Goal: Transaction & Acquisition: Obtain resource

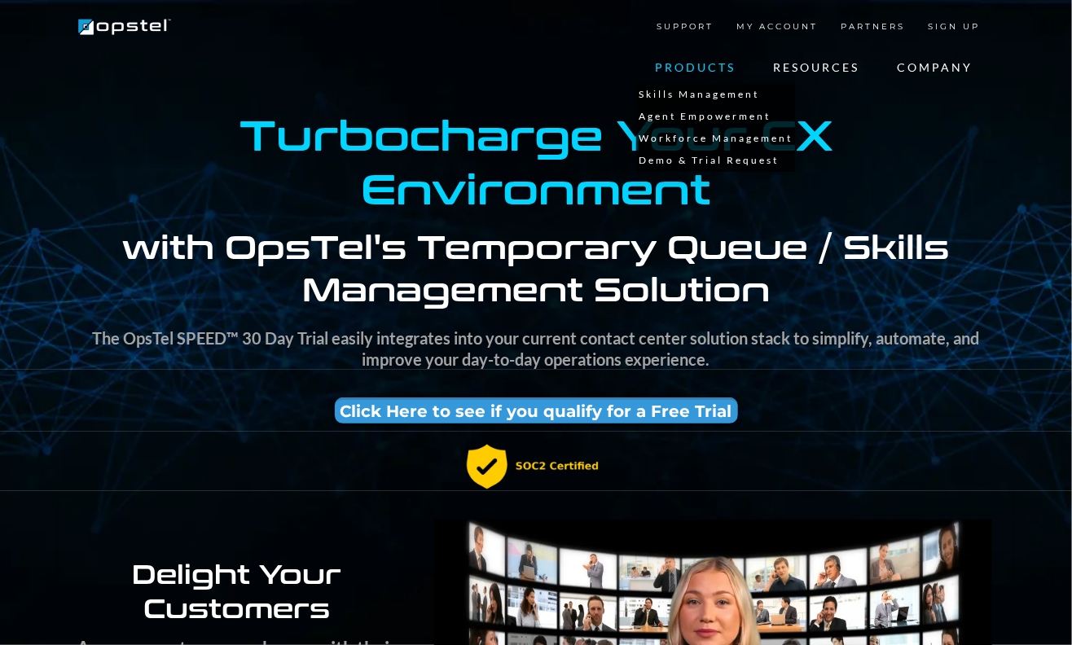
click at [680, 68] on link "PRODUCTS" at bounding box center [695, 67] width 118 height 33
click at [661, 100] on link "Skills Management" at bounding box center [715, 95] width 159 height 22
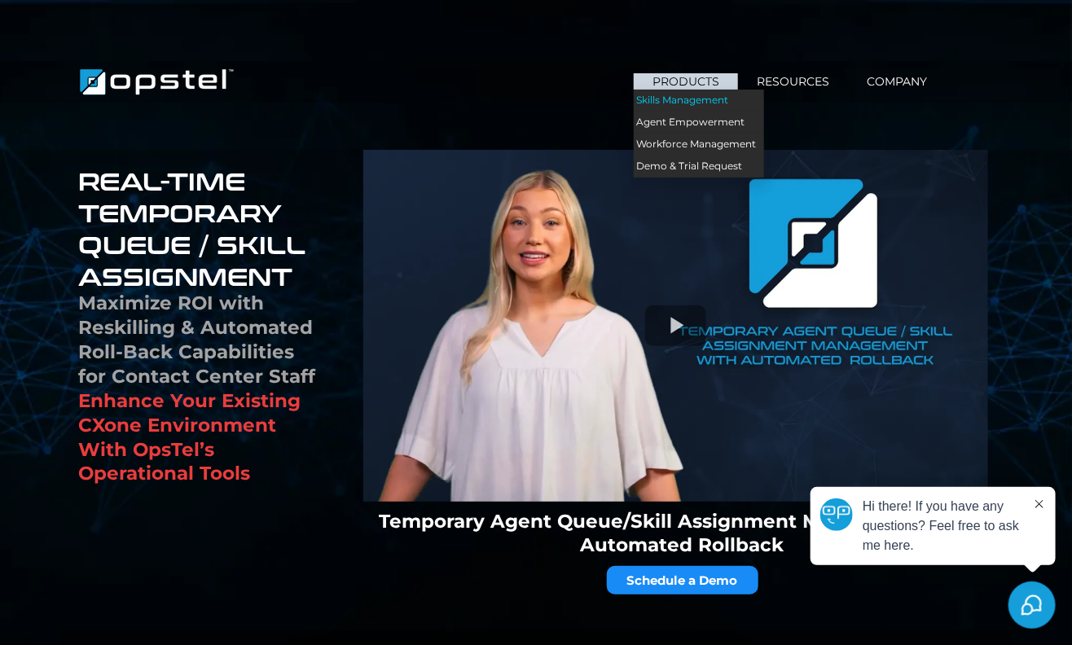
click at [691, 90] on link "Skills Management" at bounding box center [699, 101] width 130 height 22
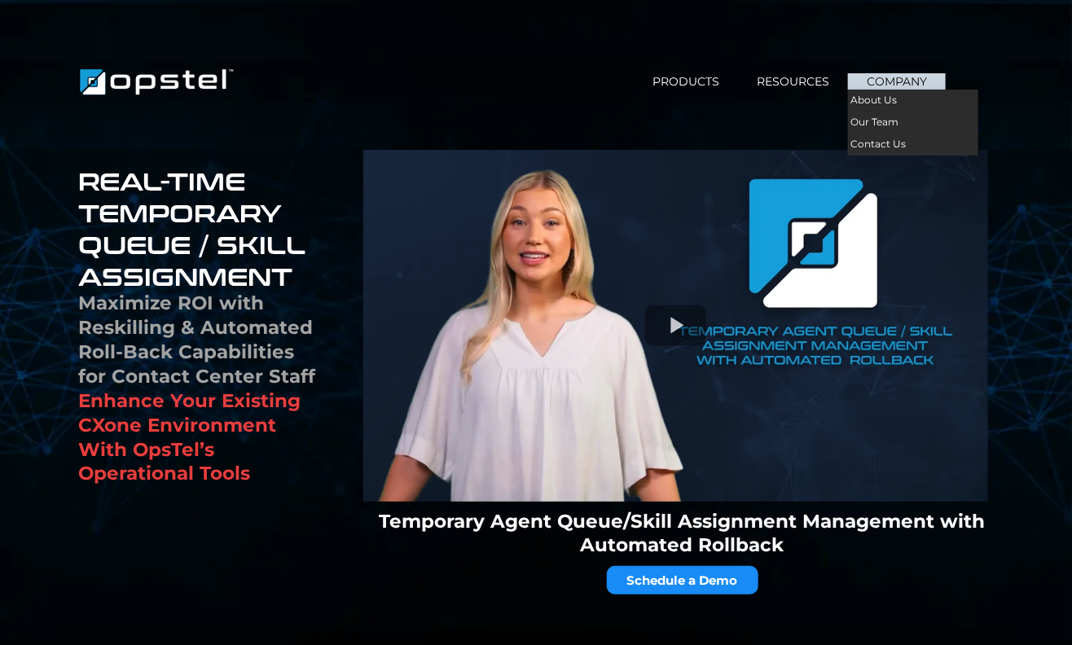
click at [890, 82] on link "COMPANY" at bounding box center [897, 81] width 98 height 17
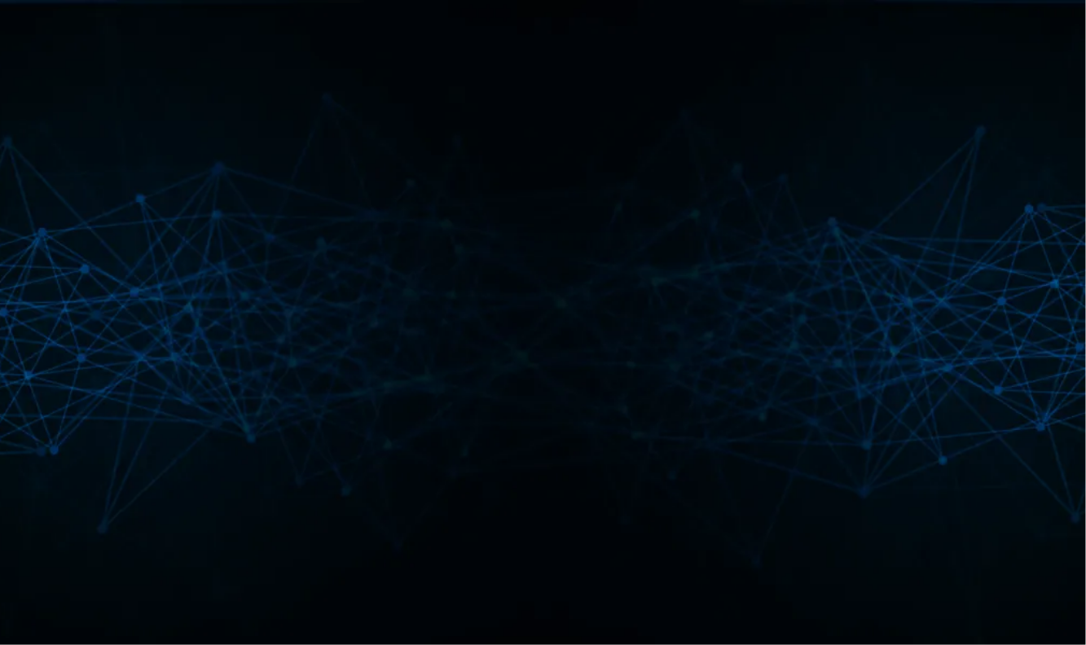
click at [293, 417] on div at bounding box center [543, 322] width 1086 height 645
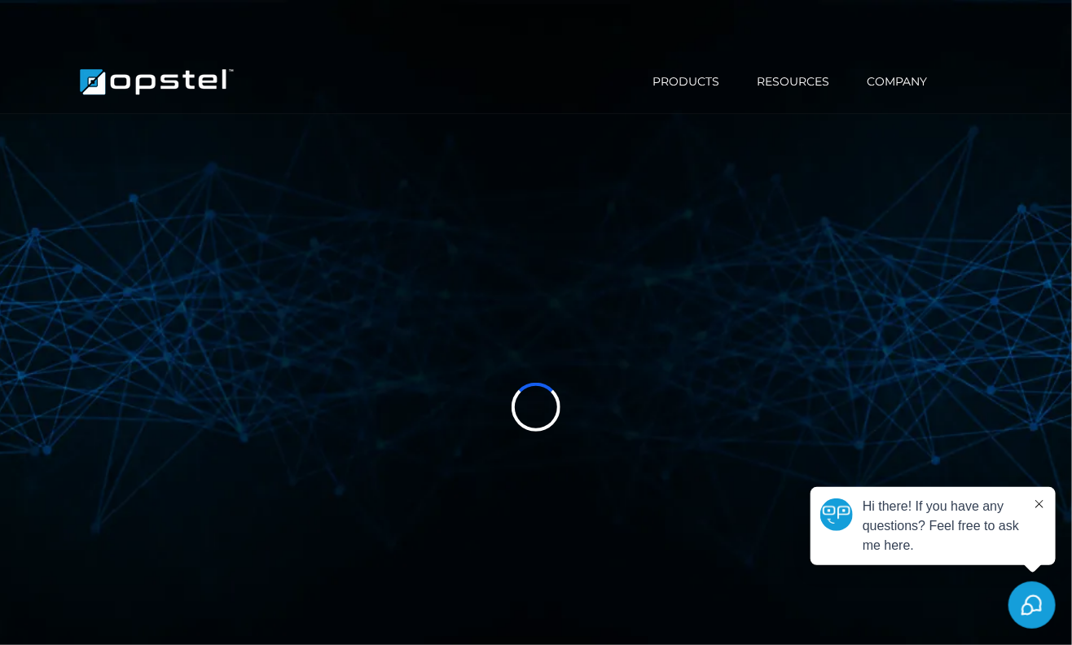
select select "*"
select select "****"
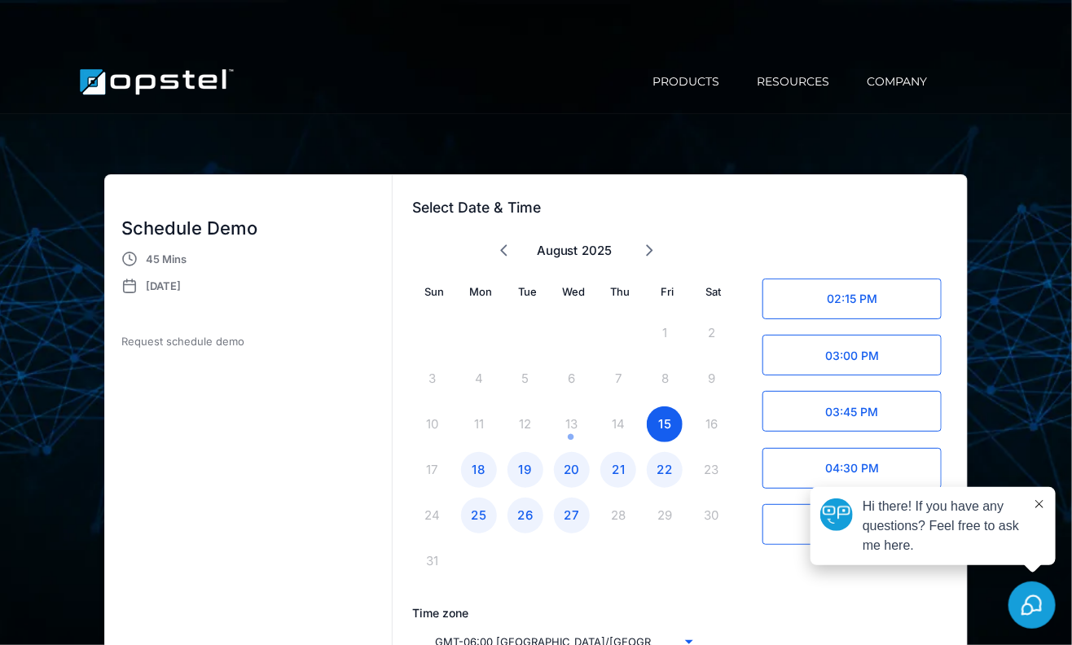
click at [158, 80] on img "https://www.opstel.com/" at bounding box center [157, 82] width 162 height 40
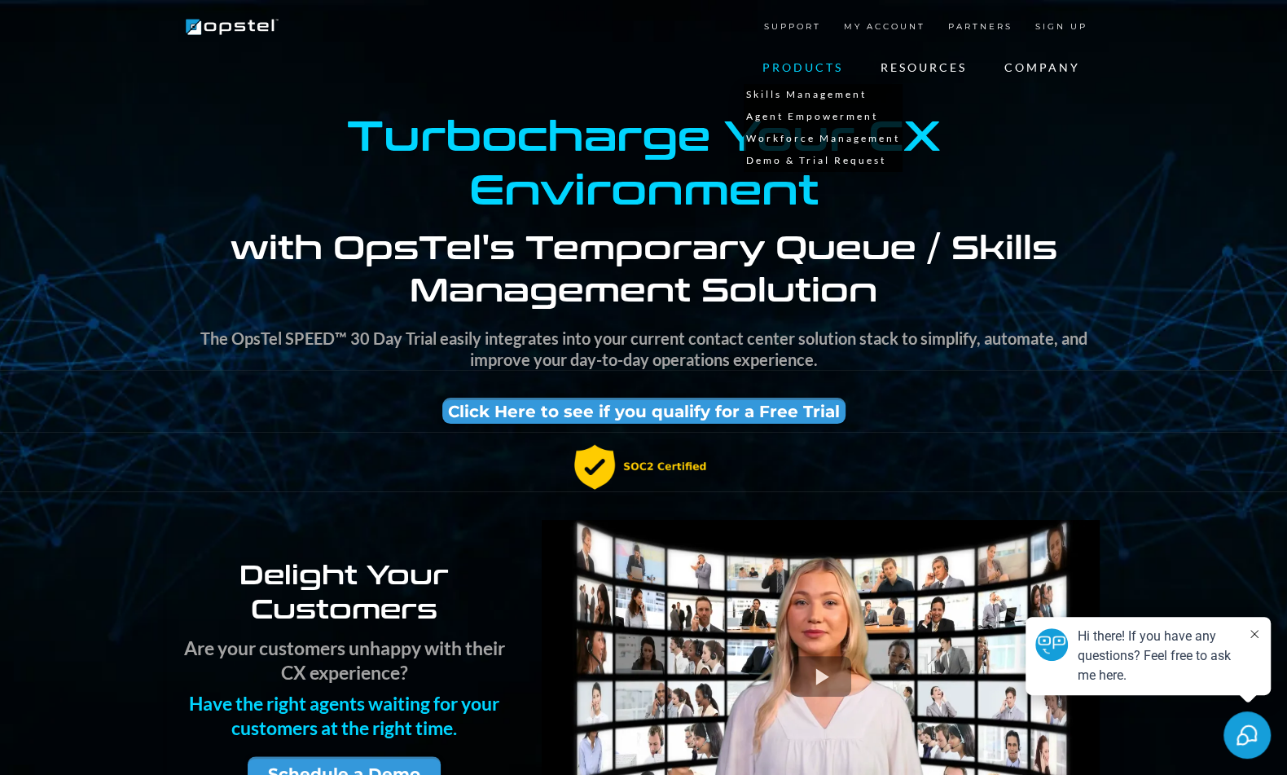
click at [802, 67] on link "PRODUCTS" at bounding box center [803, 67] width 118 height 33
click at [760, 151] on link "Demo & Trial Request" at bounding box center [823, 161] width 159 height 22
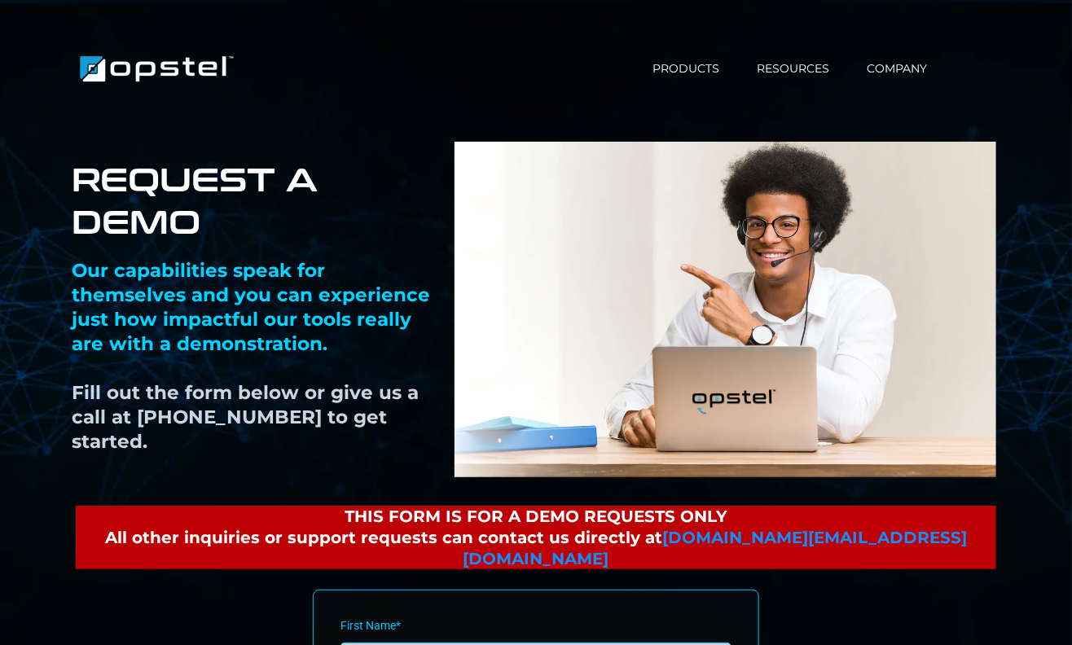
click at [128, 73] on img "https://www.opstel.com/" at bounding box center [157, 69] width 162 height 40
click at [127, 72] on img "https://www.opstel.com/" at bounding box center [157, 69] width 162 height 40
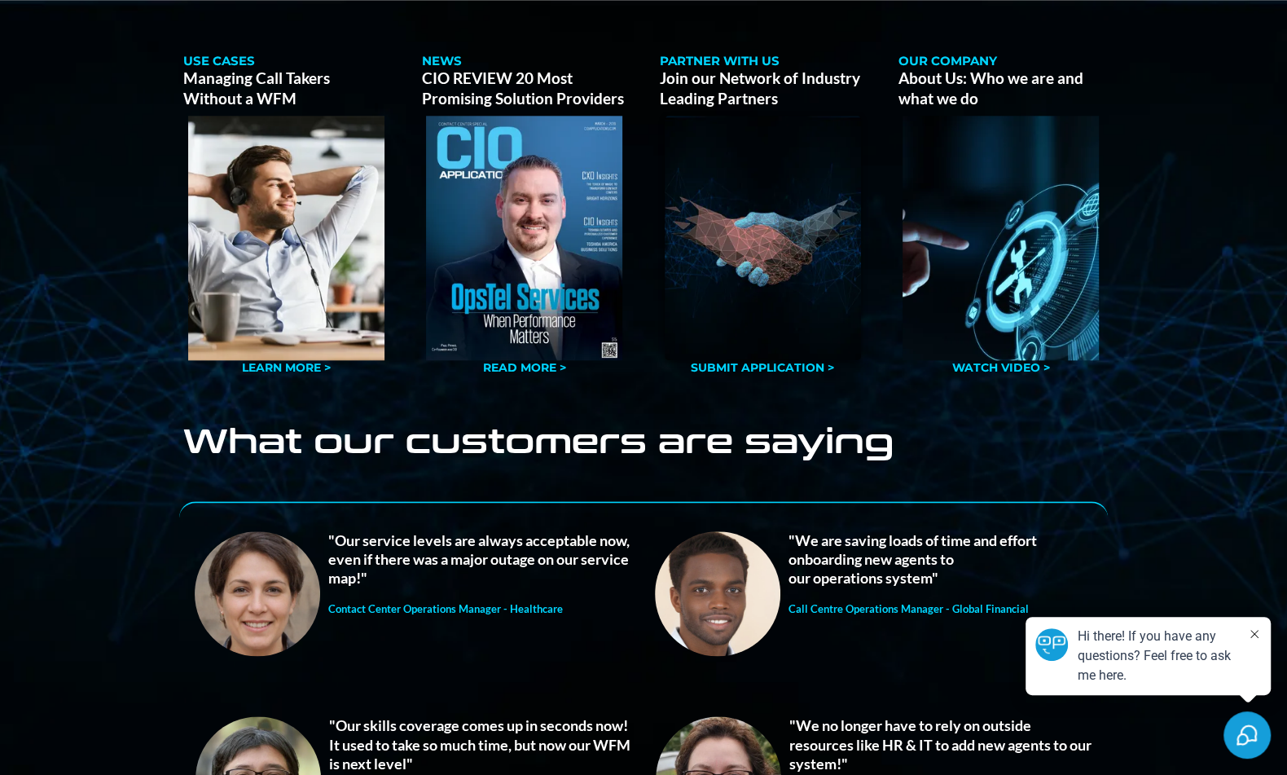
scroll to position [1282, 0]
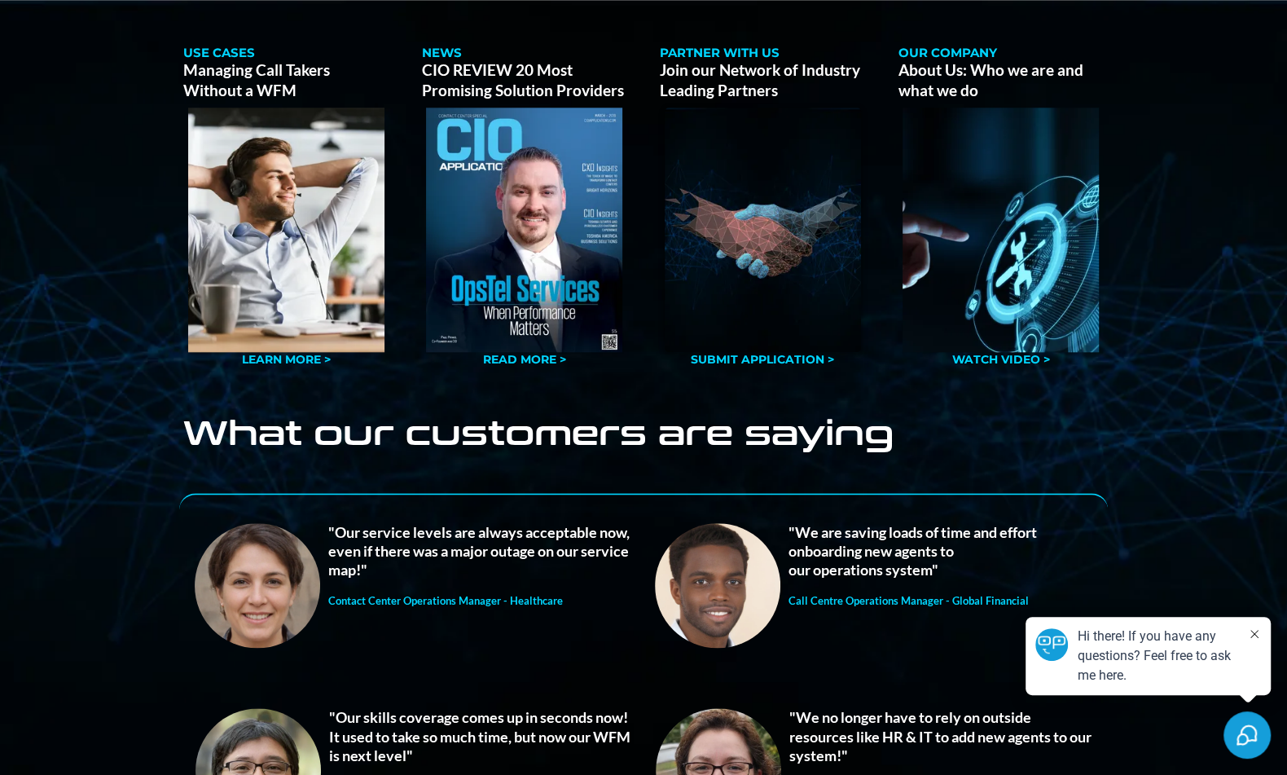
click at [166, 453] on div "Delight Your Customers Are your customers unhappy with their CX experience? Hav…" at bounding box center [643, 316] width 1287 height 2215
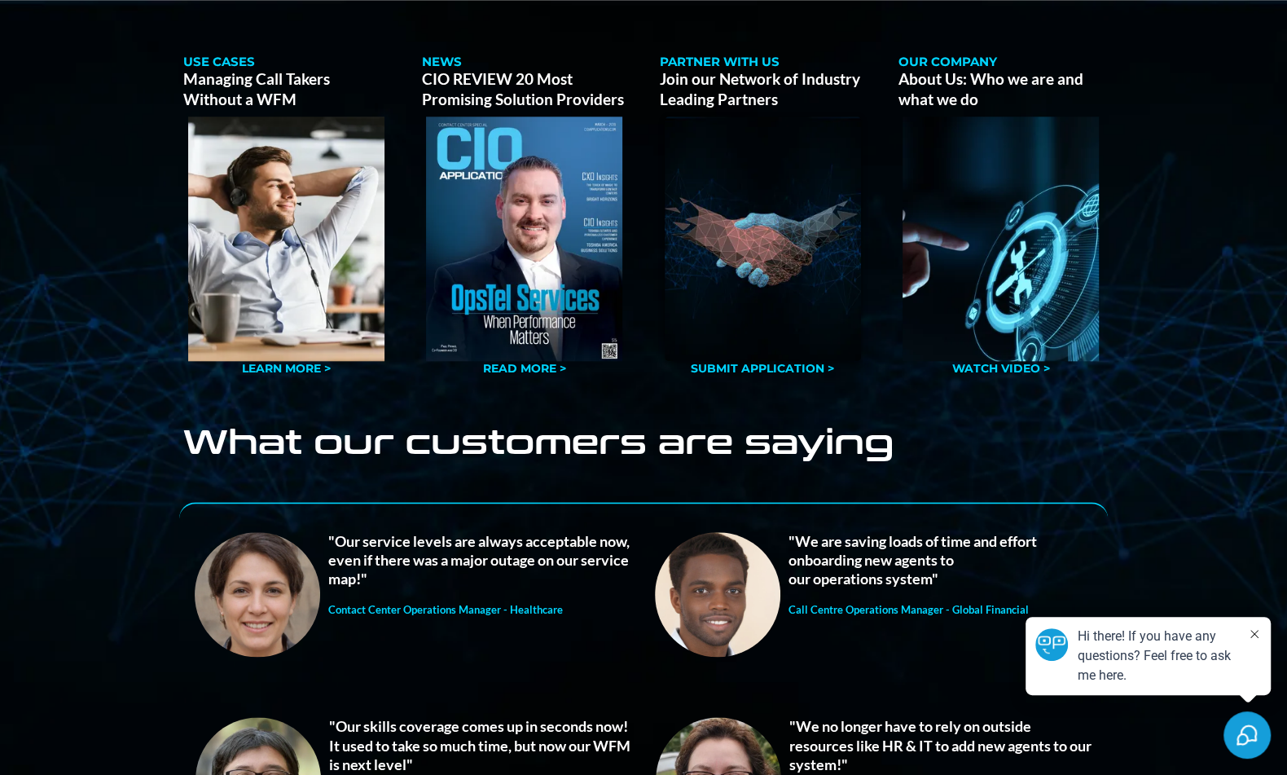
scroll to position [1272, 0]
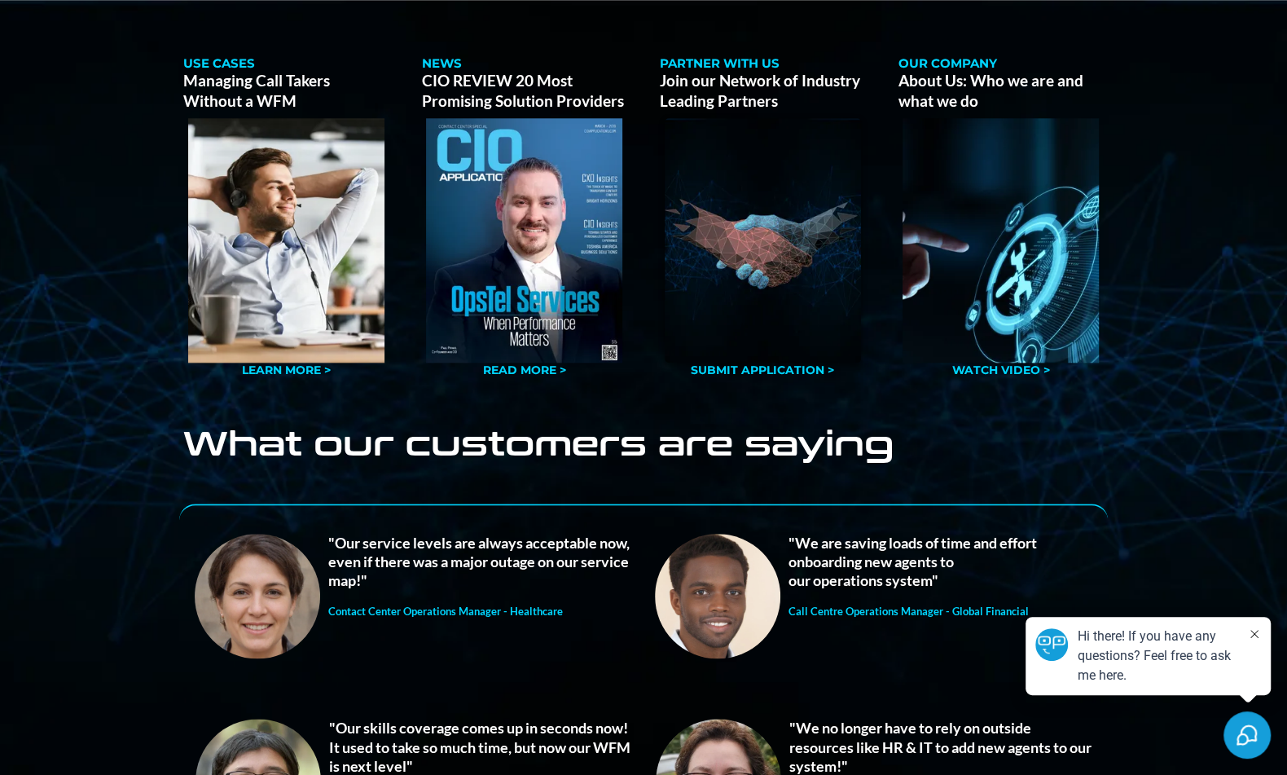
click at [986, 92] on p "About Us: Who we are and what we do" at bounding box center [1001, 91] width 206 height 40
